Goal: Information Seeking & Learning: Learn about a topic

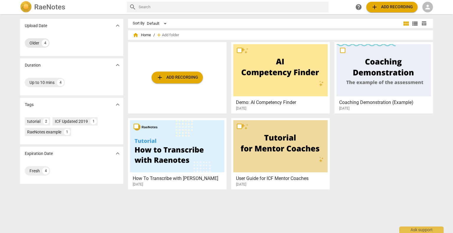
click at [35, 44] on div "Older" at bounding box center [35, 43] width 10 height 6
click at [38, 43] on div "Older" at bounding box center [35, 43] width 10 height 6
click at [427, 6] on span "person" at bounding box center [427, 7] width 7 height 7
click at [430, 11] on li "Login" at bounding box center [433, 14] width 21 height 14
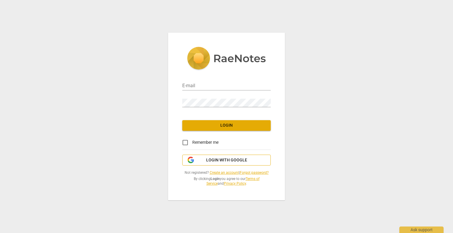
click at [217, 161] on span "Login with Google" at bounding box center [226, 161] width 41 height 6
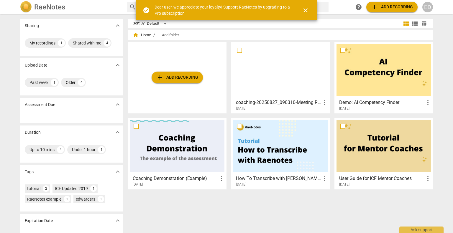
click at [287, 70] on div at bounding box center [280, 70] width 94 height 52
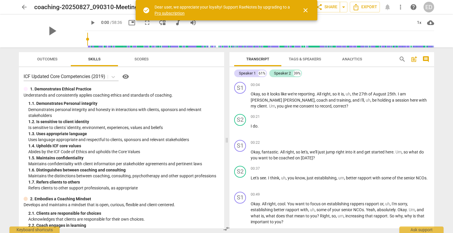
click at [52, 58] on span "Outcomes" at bounding box center [47, 59] width 20 height 4
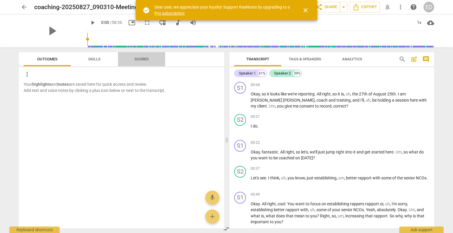
click at [138, 58] on span "Scores" at bounding box center [142, 59] width 14 height 4
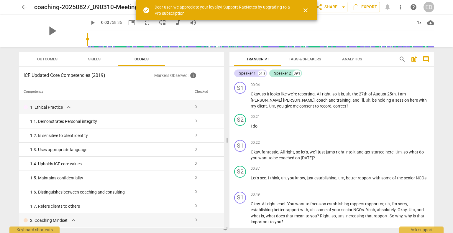
click at [96, 59] on span "Skills" at bounding box center [94, 59] width 12 height 4
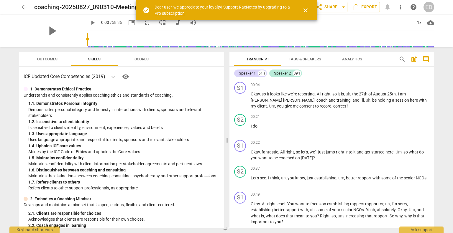
click at [346, 61] on span "Analytics" at bounding box center [352, 59] width 34 height 8
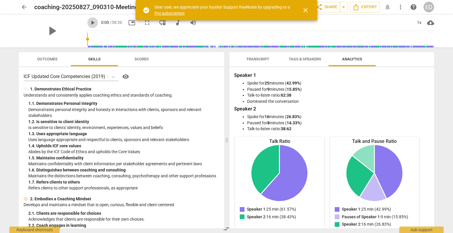
click at [89, 21] on span "play_arrow" at bounding box center [92, 22] width 7 height 7
type input "6"
click at [190, 21] on span "volume_up" at bounding box center [193, 22] width 7 height 7
type input "0"
click at [249, 56] on span "Transcript" at bounding box center [257, 59] width 37 height 8
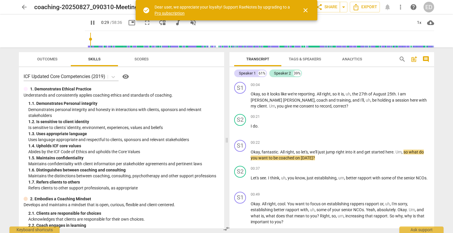
click at [127, 76] on span "visibility" at bounding box center [125, 76] width 7 height 7
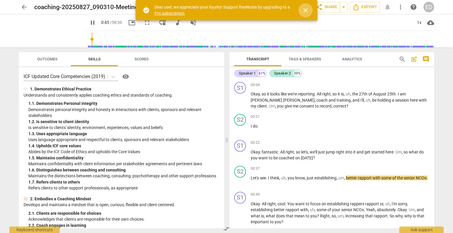
click at [306, 13] on span "close" at bounding box center [305, 10] width 7 height 7
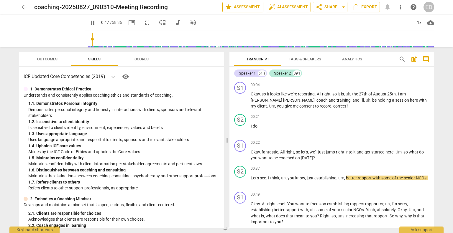
click at [241, 6] on span "star Assessment" at bounding box center [243, 7] width 36 height 7
type input "48"
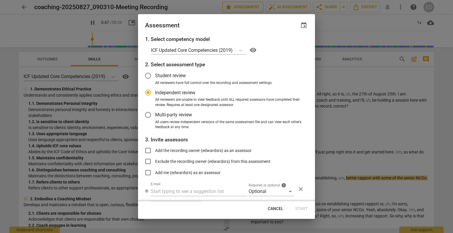
radio input "false"
type input "62"
radio input "false"
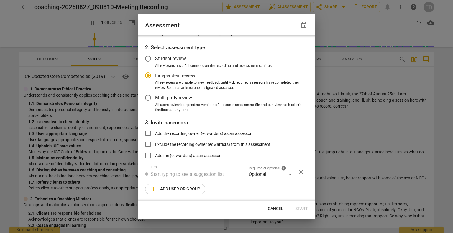
type input "69"
radio input "false"
click at [148, 154] on input "Add me (edwardsrs) as an assessor" at bounding box center [148, 156] width 14 height 14
checkbox input "true"
radio input "false"
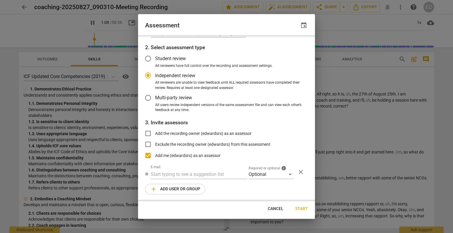
scroll to position [160, 0]
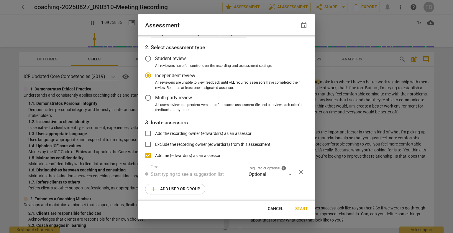
type input "69"
radio input "false"
click at [301, 207] on span "Start" at bounding box center [301, 209] width 13 height 6
click at [305, 27] on span "event" at bounding box center [303, 25] width 7 height 7
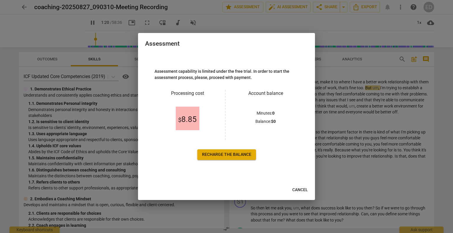
scroll to position [0, 0]
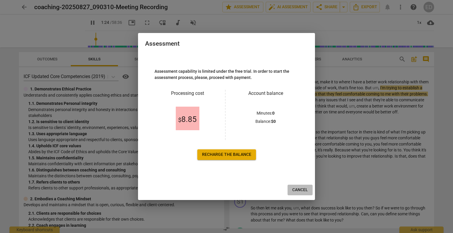
click at [297, 189] on span "Cancel" at bounding box center [300, 190] width 16 height 6
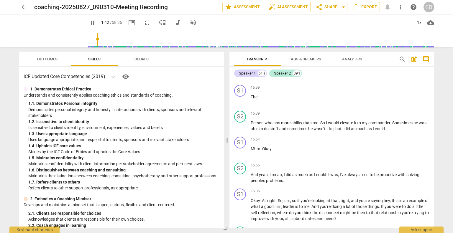
scroll to position [1988, 0]
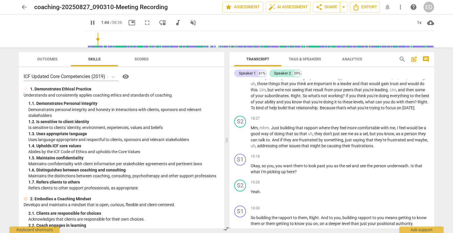
type input "105"
click at [25, 9] on span "arrow_back" at bounding box center [24, 7] width 7 height 7
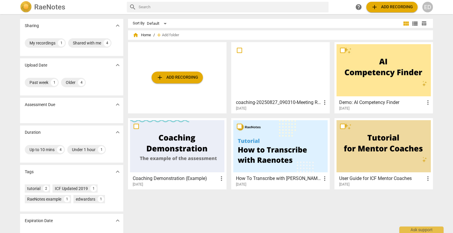
click at [383, 66] on div at bounding box center [384, 70] width 94 height 52
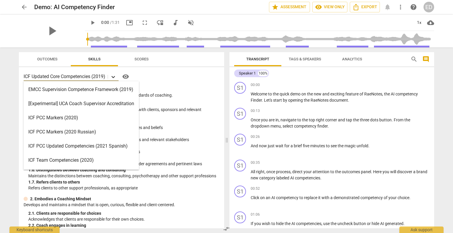
click at [114, 76] on icon at bounding box center [113, 77] width 6 height 6
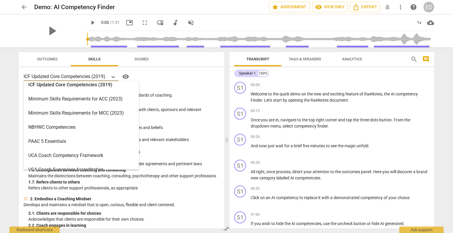
scroll to position [126, 0]
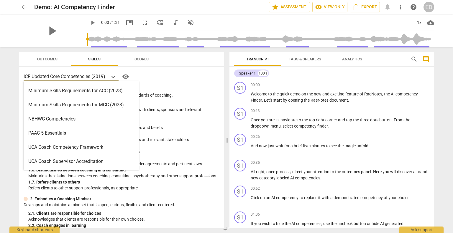
click at [208, 93] on p "Understands and consistently applies coaching ethics and standards of coaching." at bounding box center [122, 95] width 196 height 6
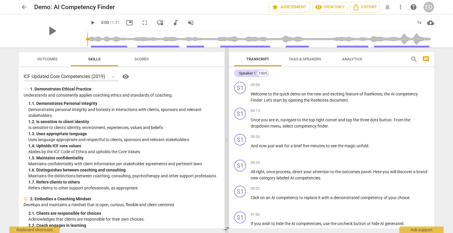
click at [227, 137] on span at bounding box center [227, 141] width 4 height 186
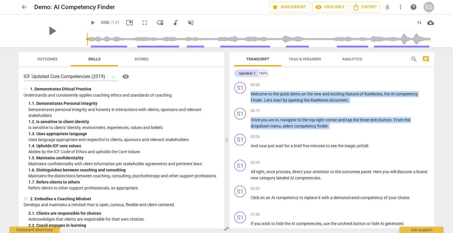
click at [81, 92] on p "1. Demonstrates Ethical Practice" at bounding box center [60, 89] width 61 height 6
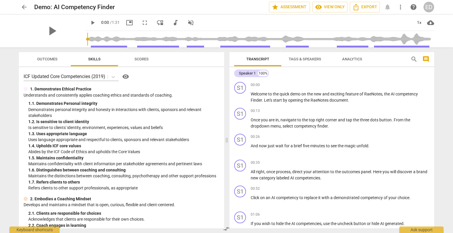
drag, startPoint x: 81, startPoint y: 92, endPoint x: 179, endPoint y: 148, distance: 113.0
click at [180, 148] on div "1. Demonstrates Ethical Practice Understands and consistently applies coaching …" at bounding box center [122, 138] width 196 height 105
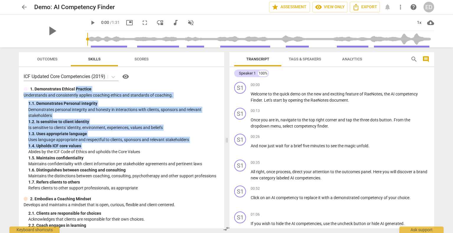
click at [207, 125] on p "Is sensitive to clients' identity, environment, experiences, values and beliefs" at bounding box center [123, 128] width 191 height 6
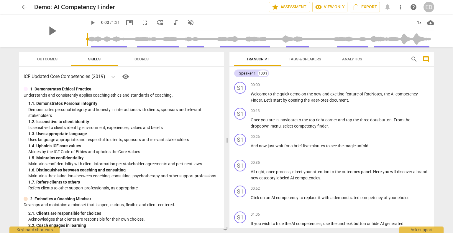
click at [161, 110] on p "Demonstrates personal integrity and honesty in interactions with clients, spons…" at bounding box center [123, 113] width 191 height 12
click at [417, 230] on div "Ask support" at bounding box center [422, 228] width 44 height 9
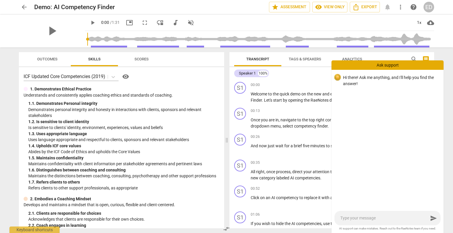
click at [440, 57] on div "arrow_back Demo: AI Competency Finder star Assessment visibility View only Expo…" at bounding box center [226, 116] width 453 height 233
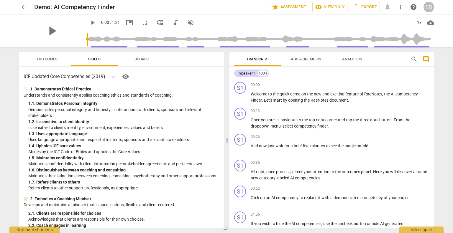
click at [352, 58] on span "Analytics" at bounding box center [352, 59] width 20 height 4
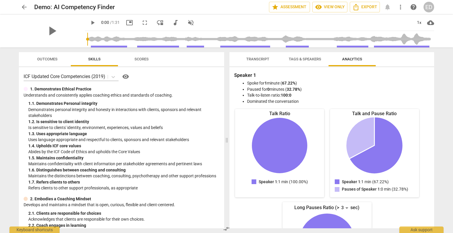
drag, startPoint x: 432, startPoint y: 86, endPoint x: 433, endPoint y: 91, distance: 5.2
click at [433, 91] on div "Speaker 1 Spoke for 1 minute ( 67.22% ) Paused for 0 minutes ( 32.78% ) Talk-to…" at bounding box center [332, 147] width 205 height 161
click at [25, 8] on span "arrow_back" at bounding box center [24, 7] width 7 height 7
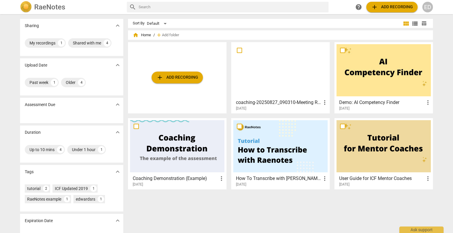
click at [323, 102] on span "more_vert" at bounding box center [324, 102] width 7 height 7
click at [277, 29] on div at bounding box center [226, 116] width 453 height 233
click at [275, 67] on div at bounding box center [280, 70] width 94 height 52
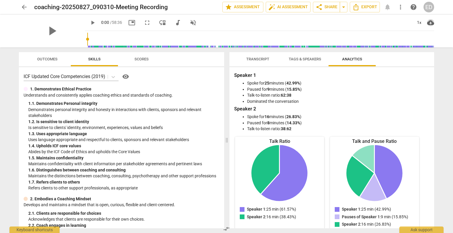
click at [432, 22] on span "cloud_download" at bounding box center [430, 22] width 7 height 7
click at [438, 57] on div at bounding box center [226, 116] width 453 height 233
click at [45, 57] on span "Outcomes" at bounding box center [47, 59] width 20 height 4
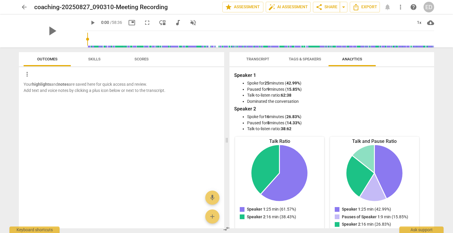
click at [139, 62] on span "Scores" at bounding box center [141, 59] width 28 height 8
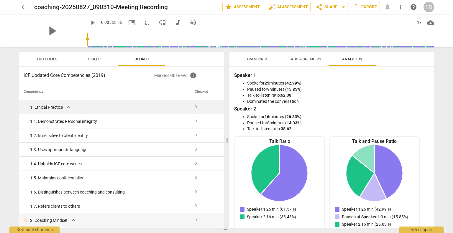
click at [68, 107] on span "expand_more" at bounding box center [68, 107] width 7 height 7
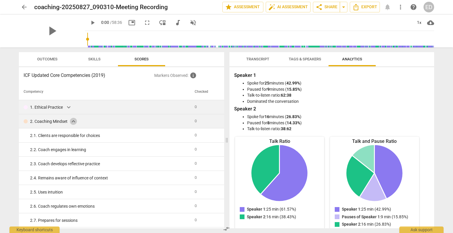
click at [73, 120] on span "expand_more" at bounding box center [73, 121] width 7 height 7
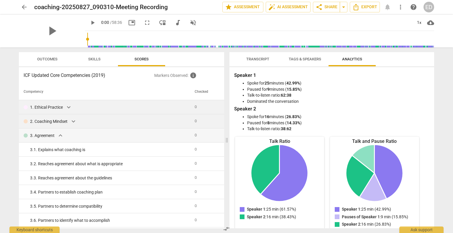
click at [53, 122] on p "2. Coaching Mindset" at bounding box center [48, 122] width 37 height 6
click at [304, 58] on span "Tags & Speakers" at bounding box center [305, 59] width 32 height 4
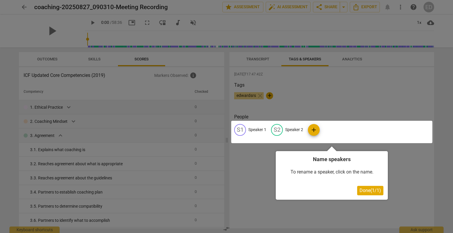
click at [373, 192] on span "Done ( 1 / 1 )" at bounding box center [371, 191] width 22 height 6
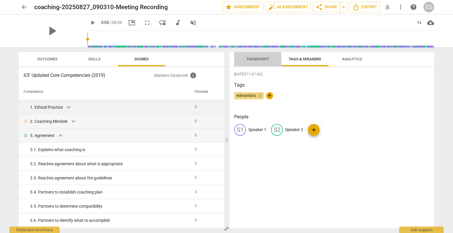
click at [259, 57] on span "Transcript" at bounding box center [257, 59] width 23 height 4
